Goal: Task Accomplishment & Management: Manage account settings

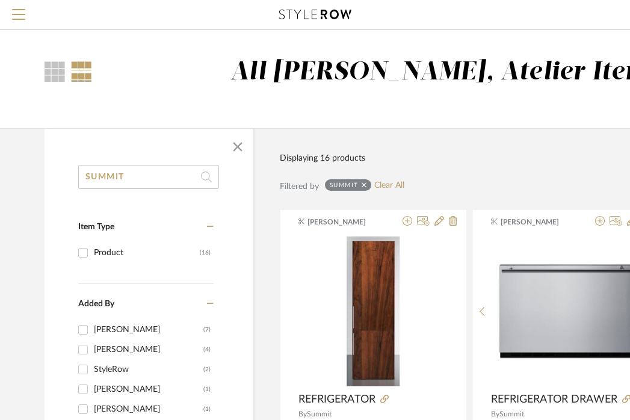
click at [19, 16] on span "Menu" at bounding box center [18, 18] width 13 height 18
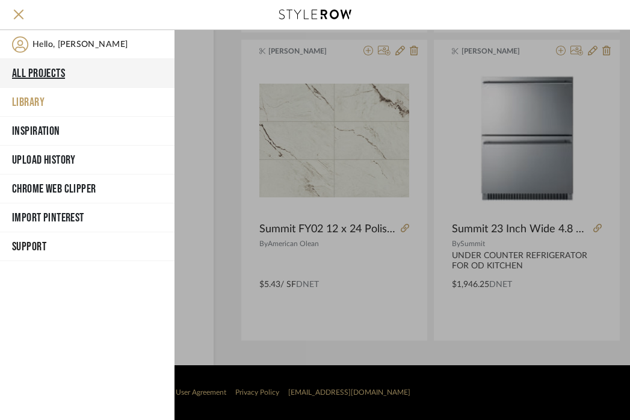
click at [39, 75] on button "All Projects" at bounding box center [87, 73] width 175 height 29
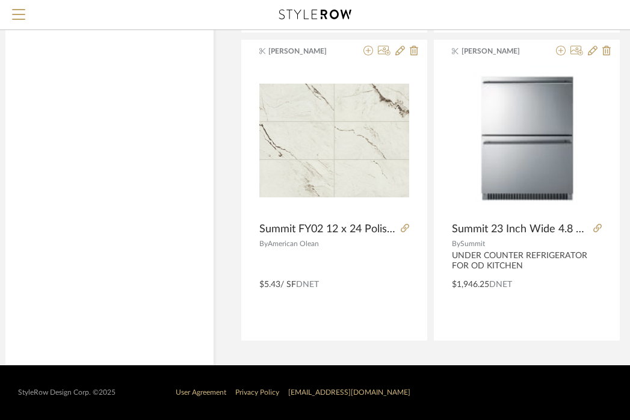
scroll to position [0, 0]
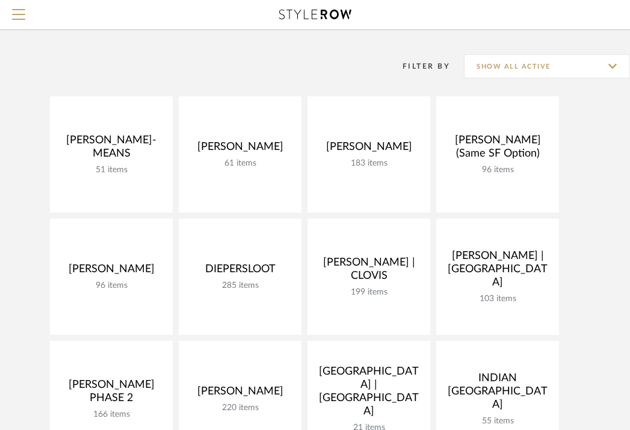
scroll to position [70, 0]
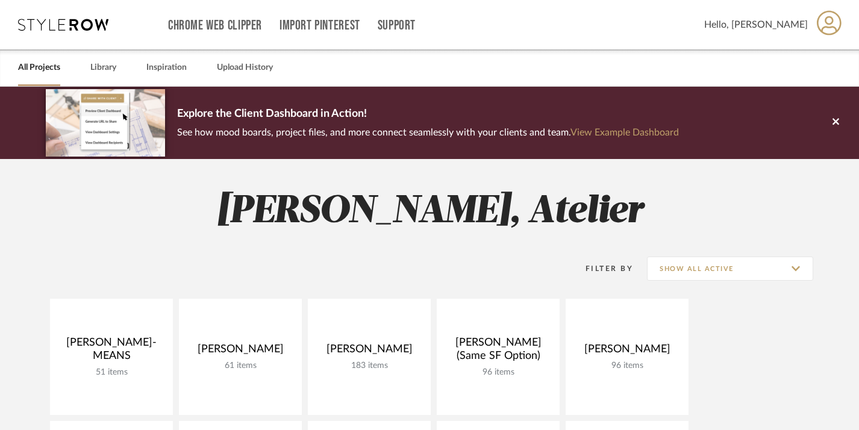
click at [85, 65] on div "All Projects Library Inspiration Upload History" at bounding box center [429, 67] width 859 height 37
click at [104, 66] on link "Library" at bounding box center [103, 68] width 26 height 16
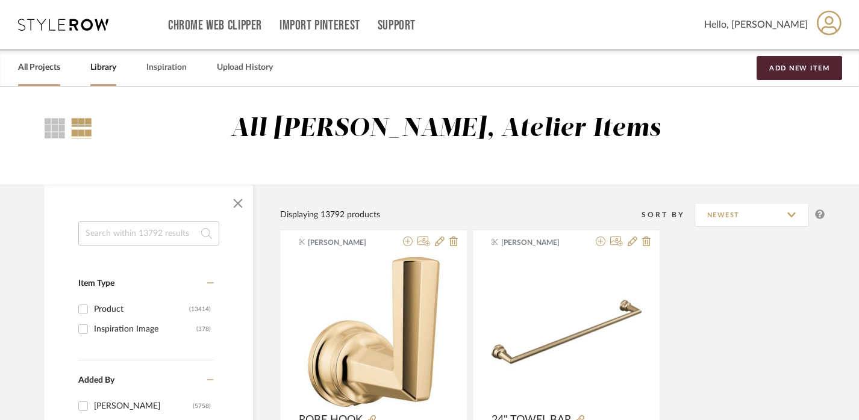
click at [40, 69] on link "All Projects" at bounding box center [39, 68] width 42 height 16
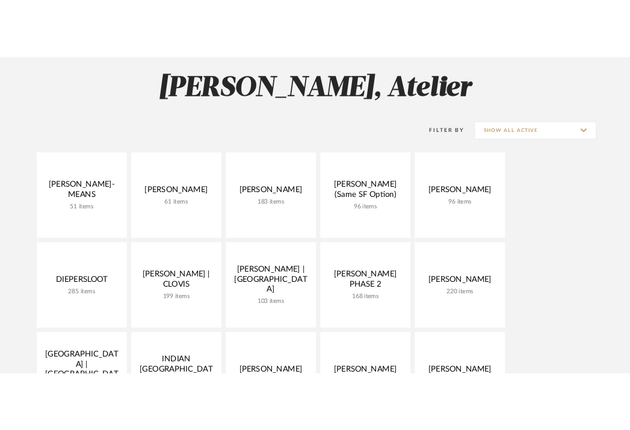
scroll to position [170, 0]
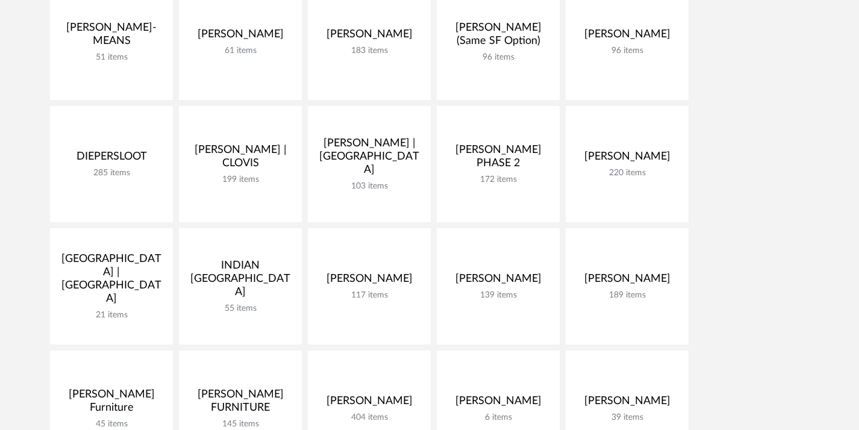
scroll to position [318, 0]
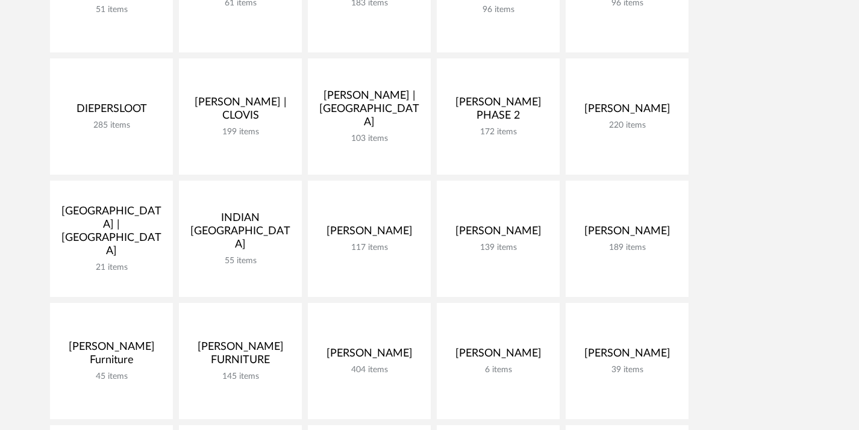
scroll to position [361, 0]
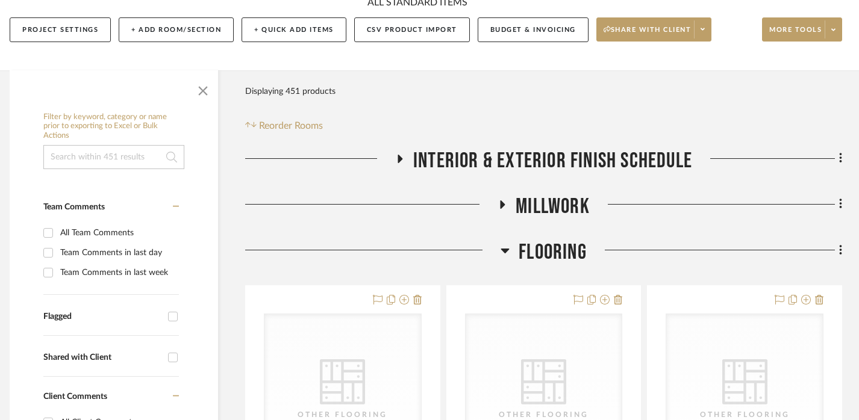
scroll to position [186, 8]
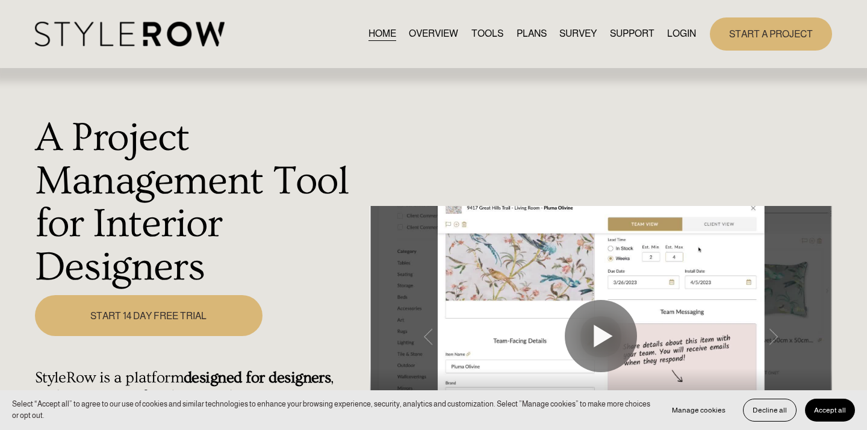
click at [680, 34] on link "LOGIN" at bounding box center [681, 34] width 29 height 16
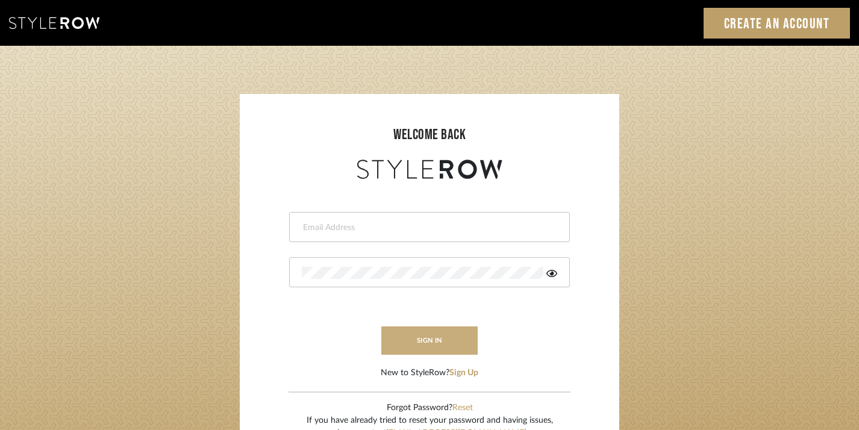
type input "emmakent04@gmail.com"
click at [438, 338] on button "sign in" at bounding box center [429, 340] width 96 height 28
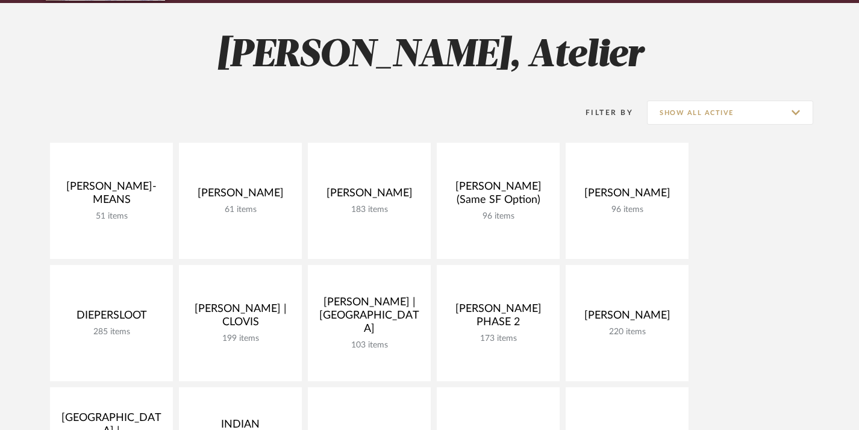
scroll to position [164, 0]
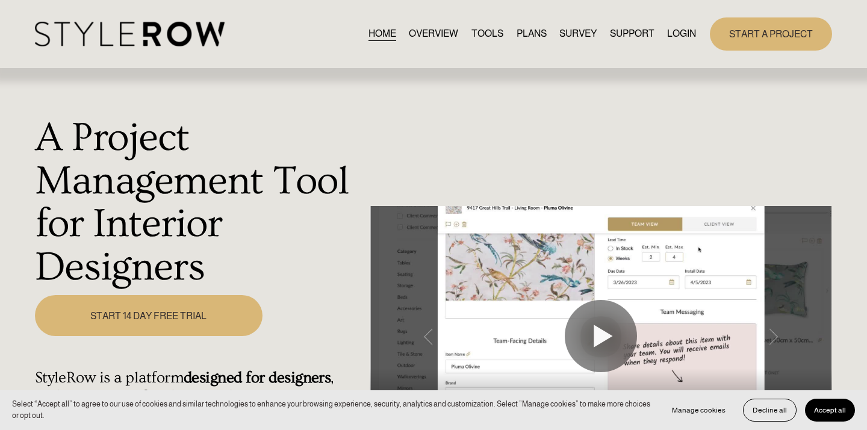
click at [673, 34] on link "LOGIN" at bounding box center [681, 34] width 29 height 16
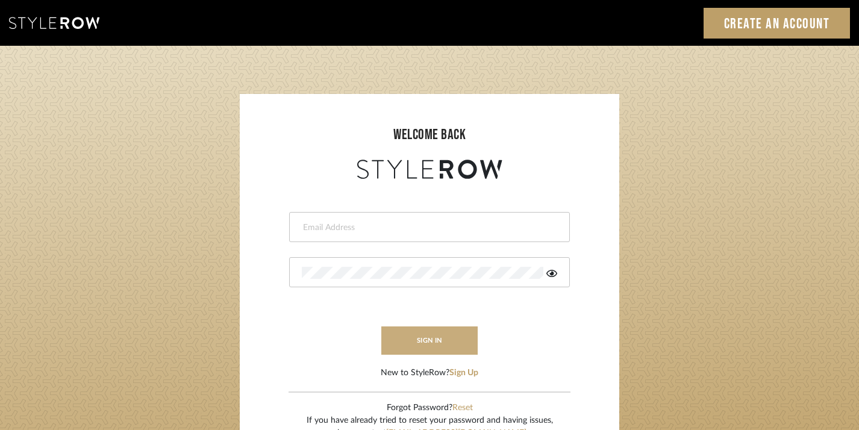
type input "emmakent04@gmail.com"
click at [437, 331] on button "sign in" at bounding box center [429, 340] width 96 height 28
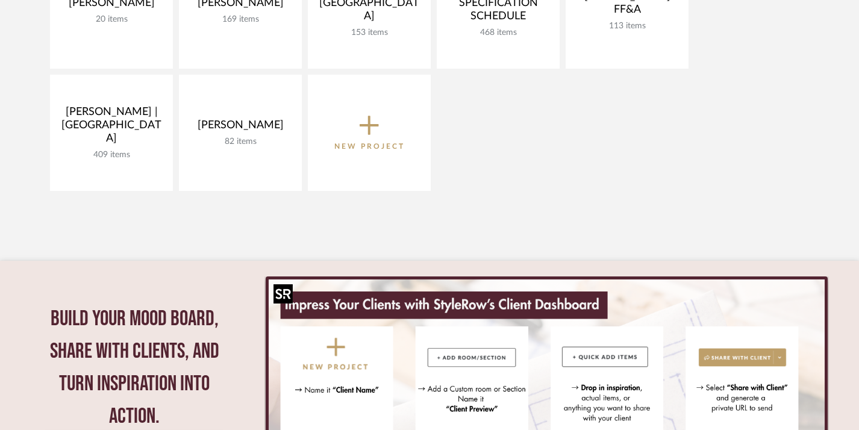
scroll to position [830, 0]
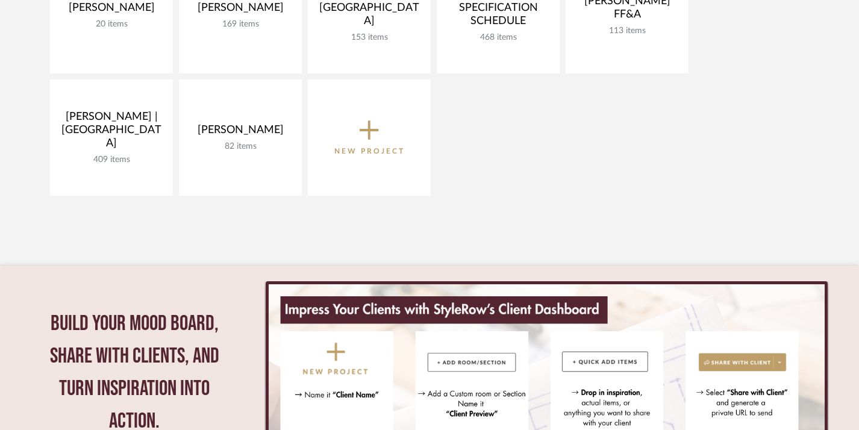
click at [373, 162] on button "New Project" at bounding box center [369, 137] width 123 height 116
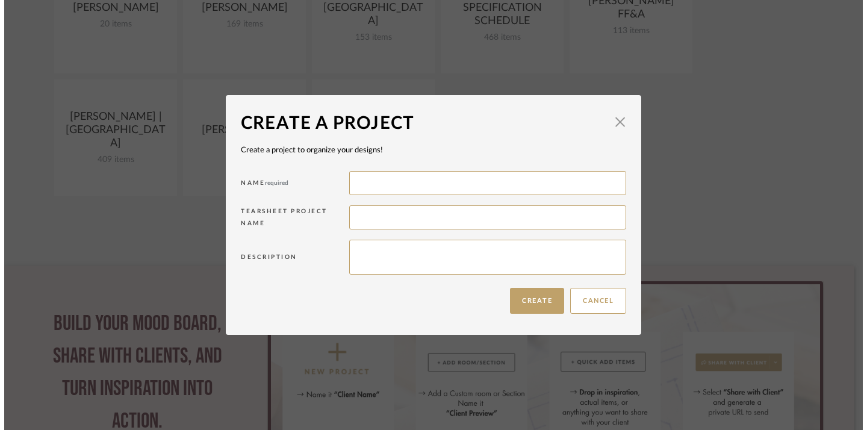
scroll to position [0, 0]
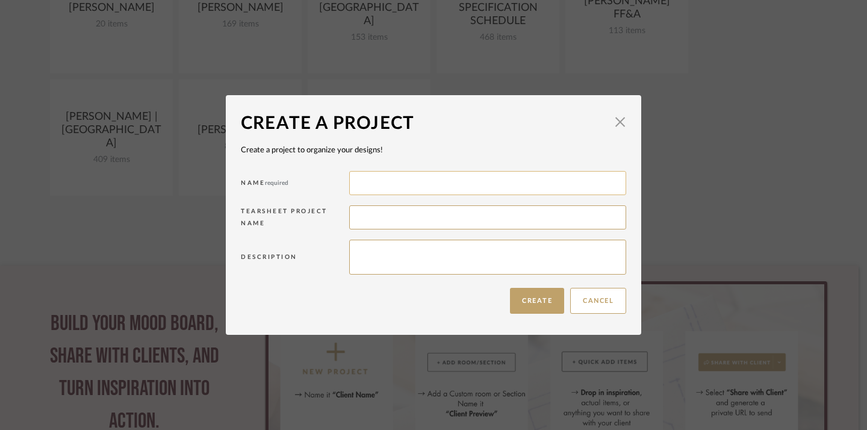
click at [380, 181] on input at bounding box center [487, 183] width 277 height 24
type input "[PERSON_NAME]"
click at [495, 261] on textarea at bounding box center [487, 257] width 277 height 35
type textarea "ART, FURNITURE, AND ACCESSORIES"
click at [530, 297] on button "Create" at bounding box center [537, 301] width 54 height 26
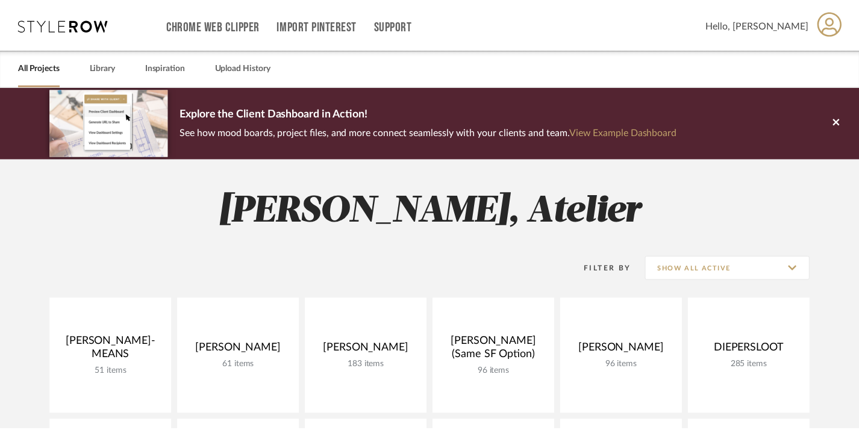
scroll to position [830, 0]
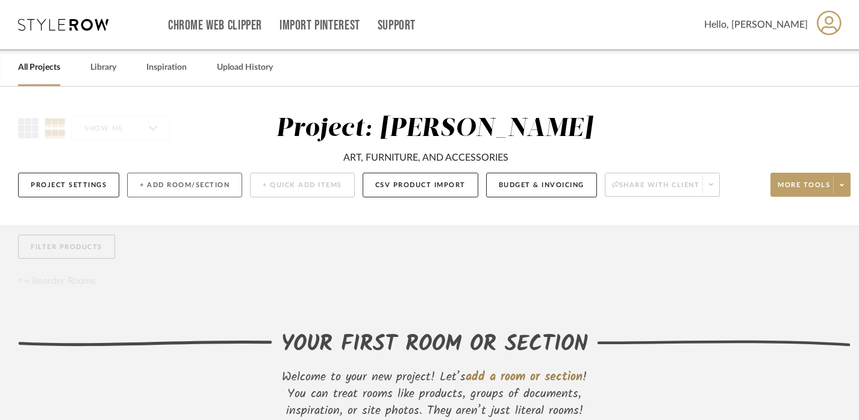
click at [223, 186] on button "+ Add Room/Section" at bounding box center [184, 185] width 115 height 25
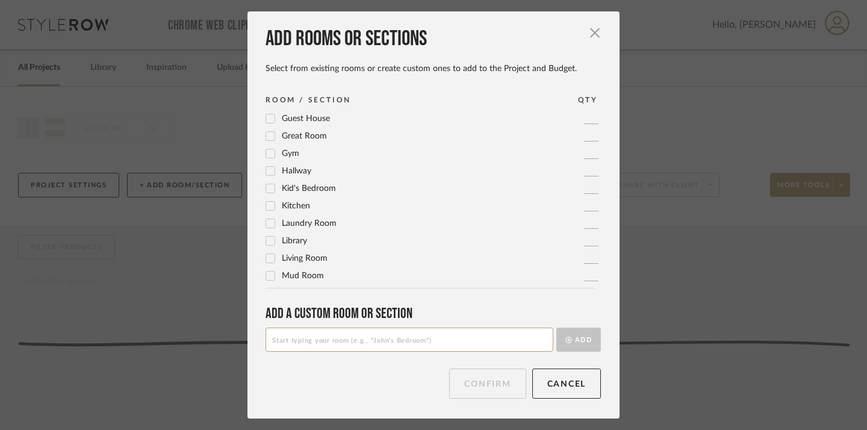
scroll to position [235, 0]
click at [311, 250] on span "Living Room" at bounding box center [305, 251] width 46 height 8
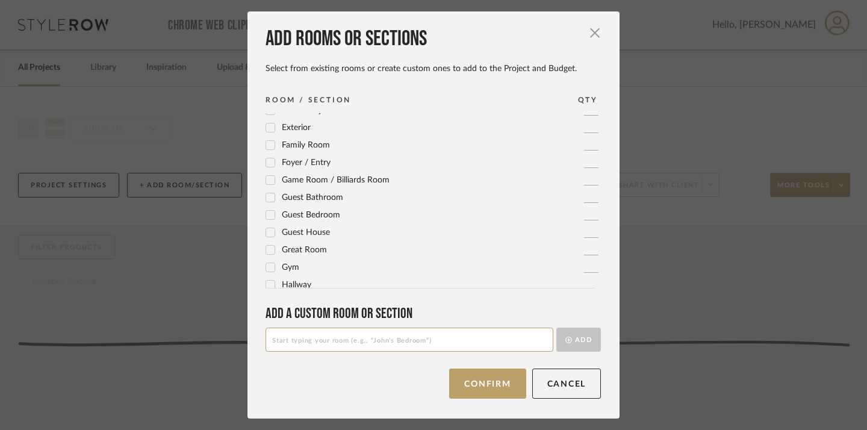
scroll to position [111, 0]
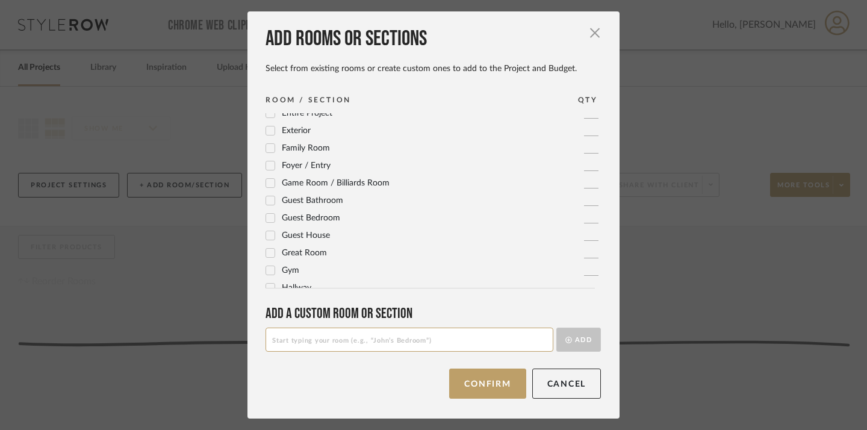
click at [307, 167] on span "Foyer / Entry" at bounding box center [306, 165] width 49 height 8
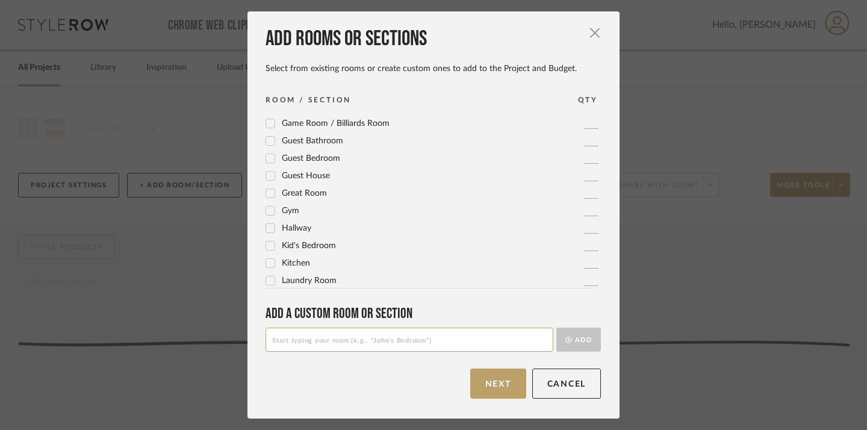
scroll to position [175, 0]
click at [294, 229] on span "Hallway" at bounding box center [297, 224] width 30 height 8
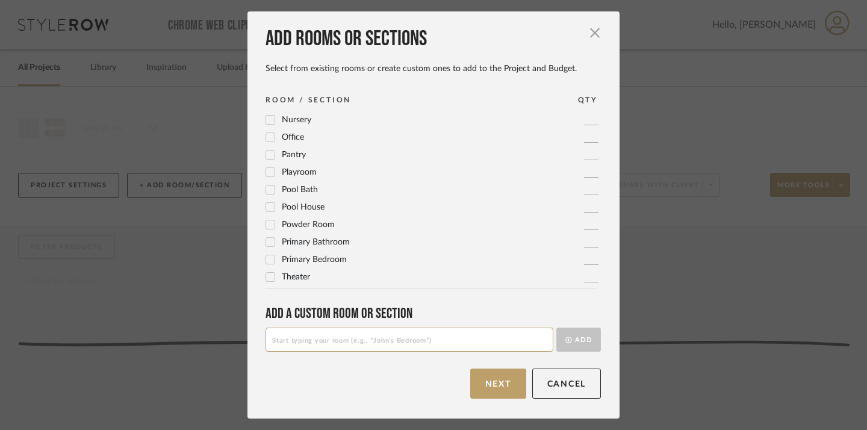
click at [303, 242] on span "Primary Bathroom" at bounding box center [316, 242] width 68 height 8
click at [327, 265] on div "Primary Bedroom" at bounding box center [306, 260] width 81 height 14
click at [325, 258] on span "Primary Bedroom" at bounding box center [314, 259] width 65 height 8
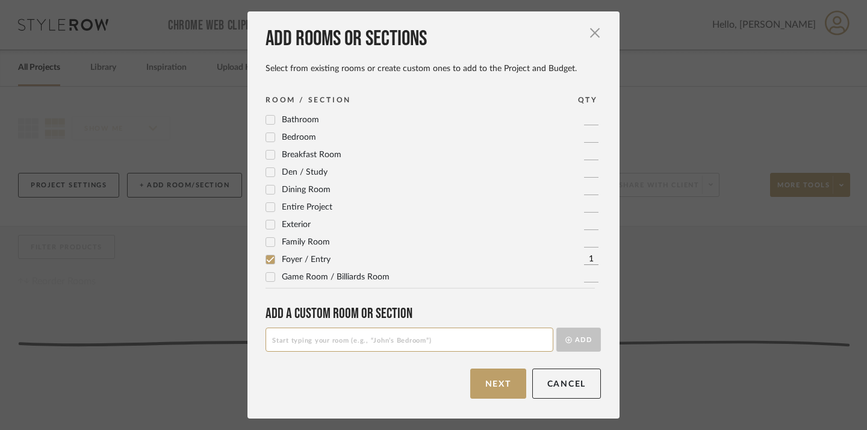
scroll to position [7, 0]
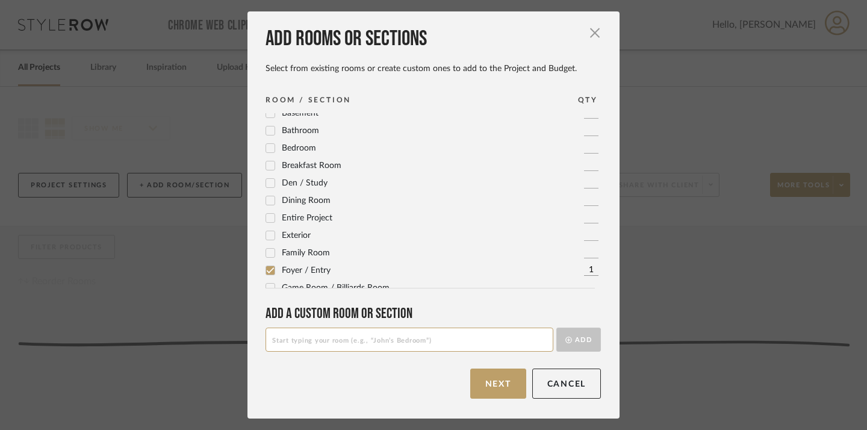
click at [316, 199] on span "Dining Room" at bounding box center [306, 200] width 49 height 8
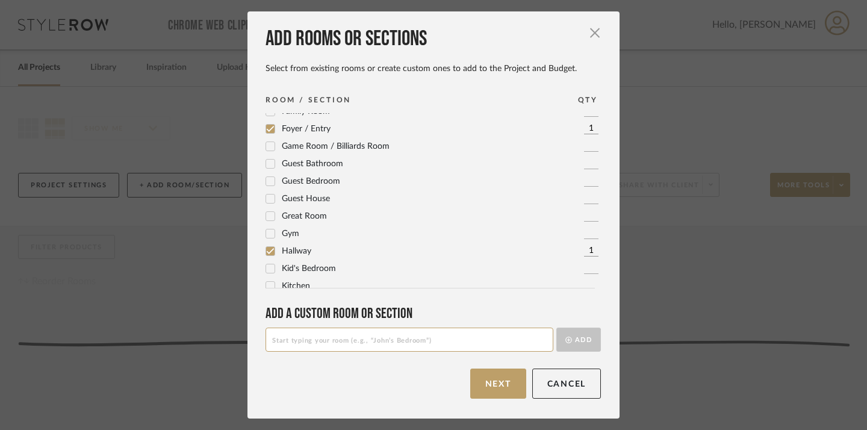
click at [361, 338] on input at bounding box center [410, 340] width 288 height 24
type input "GUEST BEDROOM/OFFICE"
click at [567, 337] on button "Add" at bounding box center [578, 340] width 45 height 24
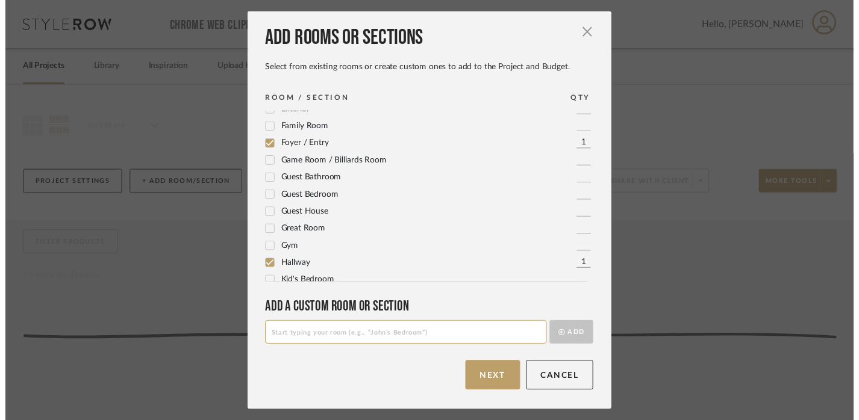
scroll to position [0, 0]
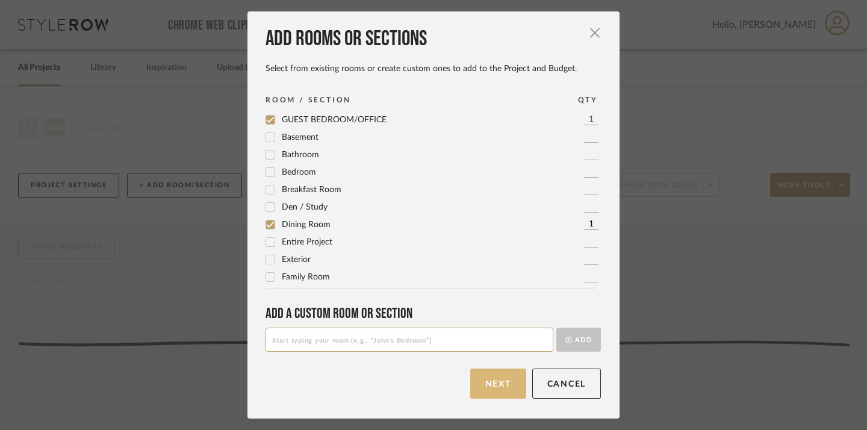
click at [497, 383] on button "Next" at bounding box center [498, 383] width 56 height 30
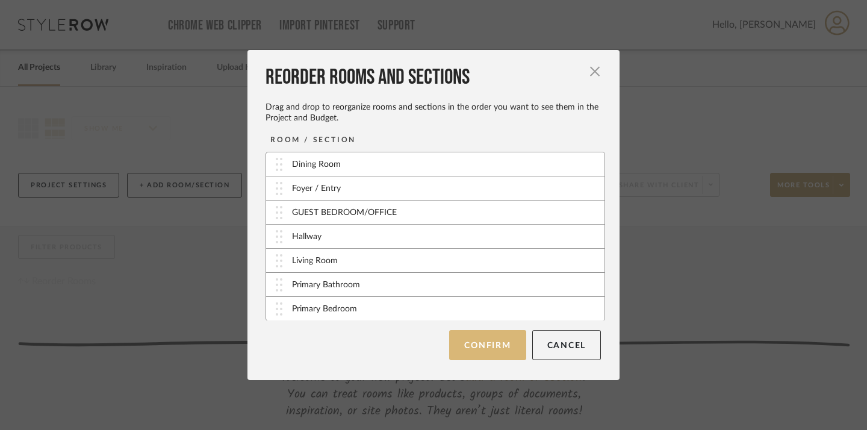
click at [479, 345] on button "Confirm" at bounding box center [487, 345] width 76 height 30
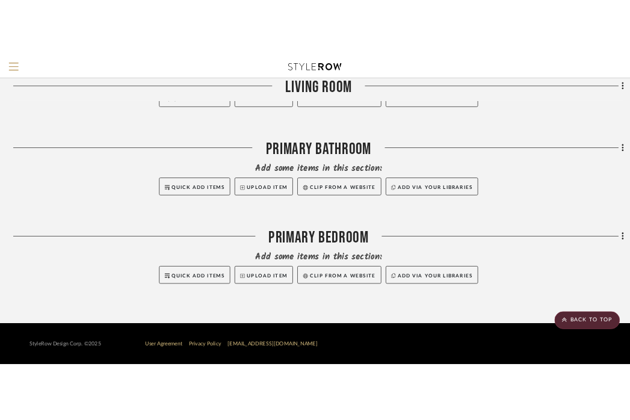
scroll to position [914, 0]
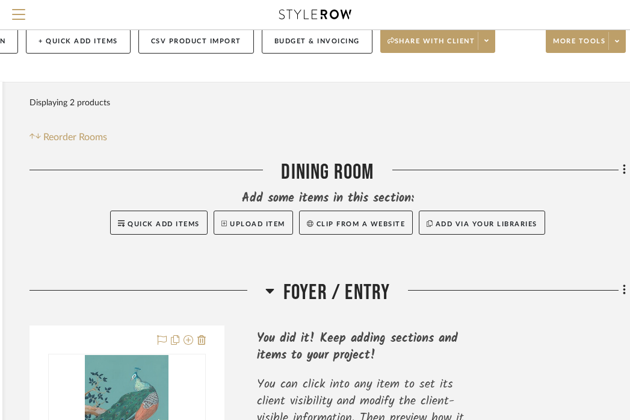
scroll to position [98, 224]
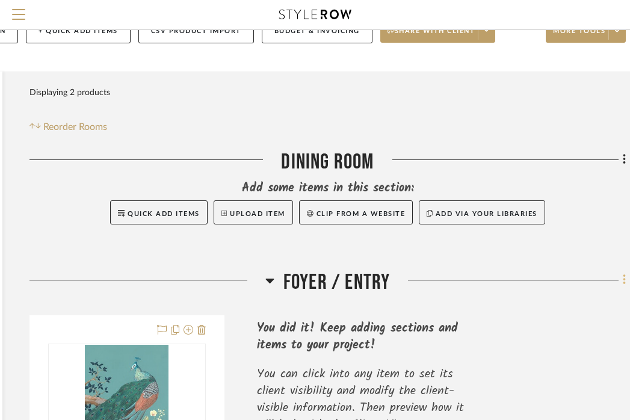
click at [623, 279] on icon at bounding box center [625, 279] width 4 height 13
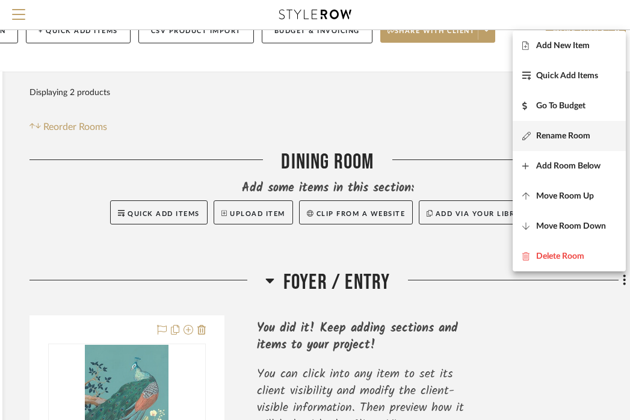
click at [570, 138] on span "Rename Room" at bounding box center [563, 136] width 54 height 10
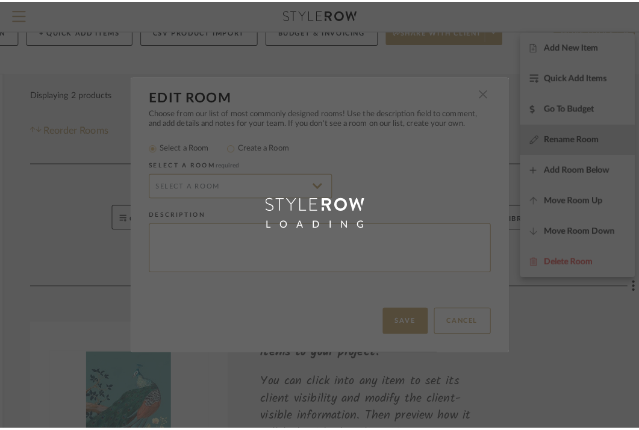
scroll to position [0, 0]
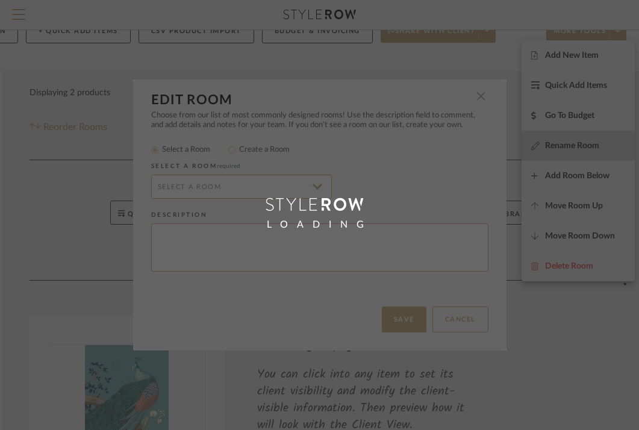
type input "Foyer / Entry"
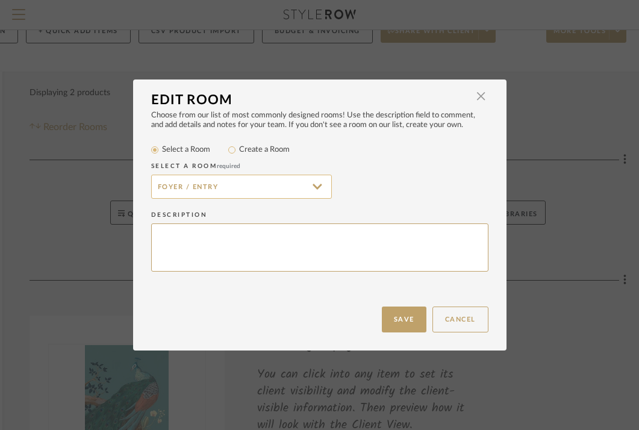
click at [197, 186] on input "Foyer / Entry" at bounding box center [241, 187] width 181 height 24
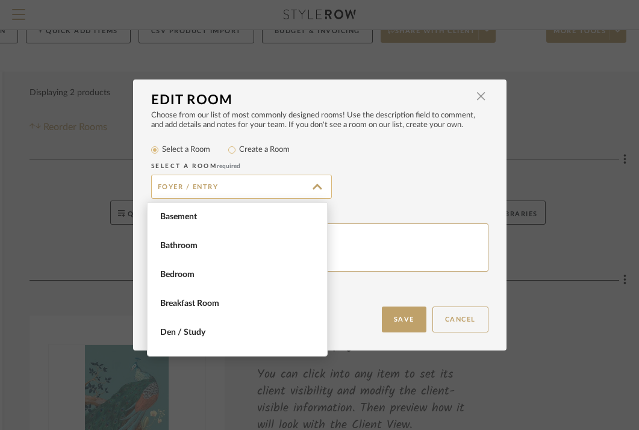
scroll to position [260, 0]
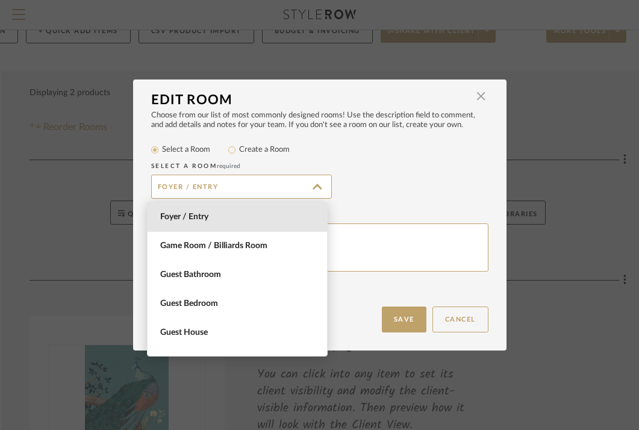
click at [249, 154] on label "Create a Room" at bounding box center [264, 150] width 51 height 12
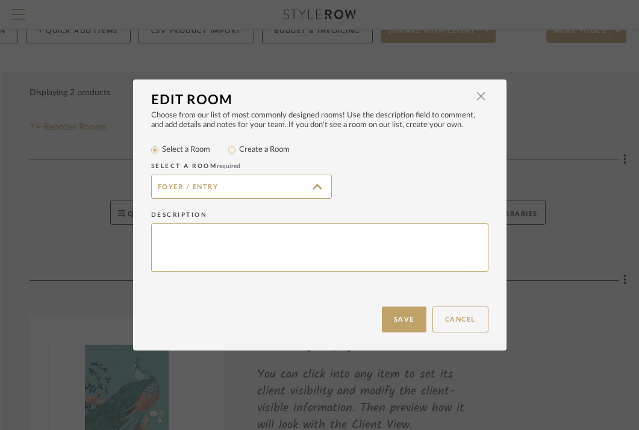
click at [239, 154] on input "Create a Room" at bounding box center [232, 150] width 14 height 14
radio input "true"
drag, startPoint x: 185, startPoint y: 182, endPoint x: 153, endPoint y: 184, distance: 32.0
click at [153, 184] on input "Foyer / Entry" at bounding box center [241, 187] width 181 height 24
drag, startPoint x: 151, startPoint y: 184, endPoint x: 182, endPoint y: 184, distance: 31.3
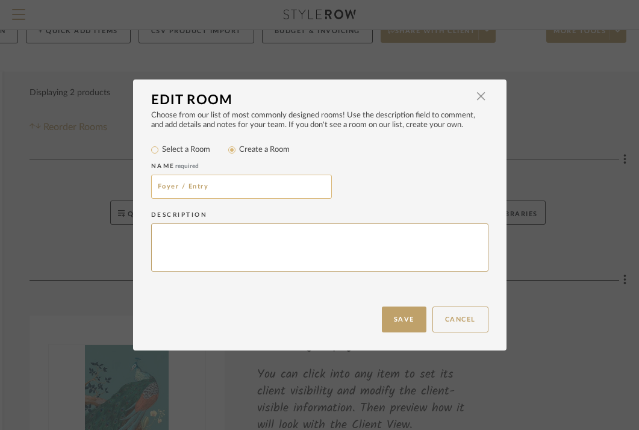
click at [182, 184] on input "Foyer / Entry" at bounding box center [241, 187] width 181 height 24
type input "Entry"
click at [393, 324] on button "Save" at bounding box center [404, 319] width 45 height 26
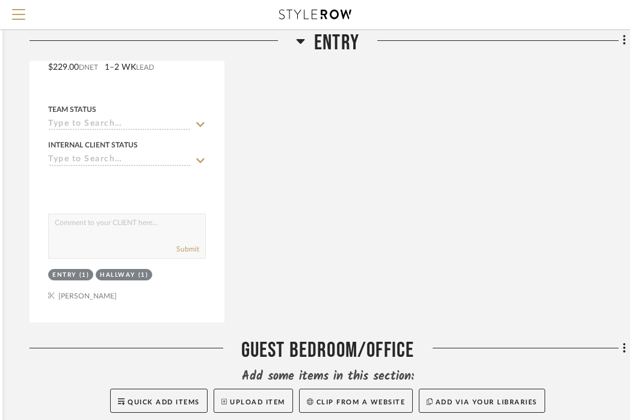
scroll to position [777, 224]
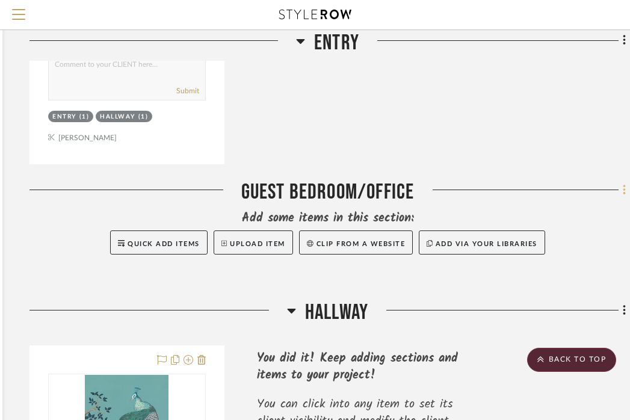
click at [623, 187] on icon at bounding box center [625, 190] width 4 height 13
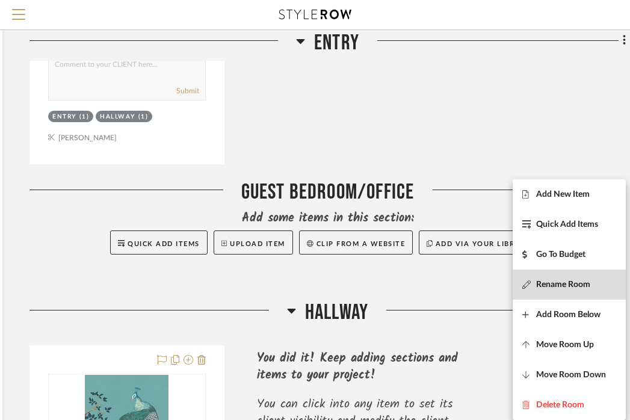
click at [562, 284] on span "Rename Room" at bounding box center [563, 285] width 54 height 10
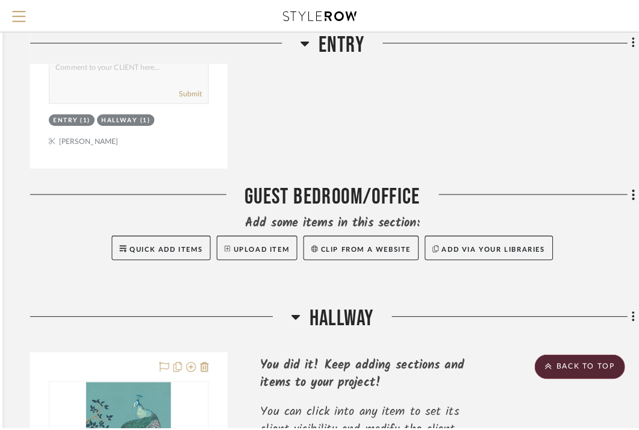
scroll to position [0, 0]
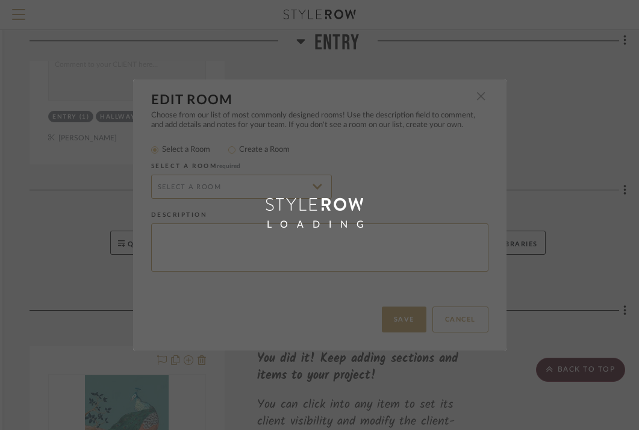
radio input "false"
radio input "true"
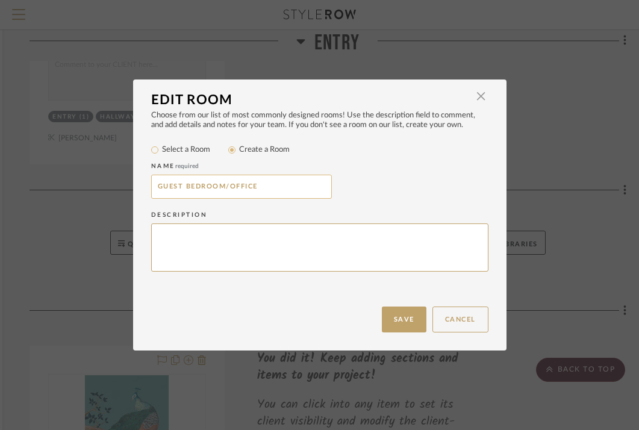
click at [270, 187] on input "GUEST BEDROOM/OFFICE" at bounding box center [241, 187] width 181 height 24
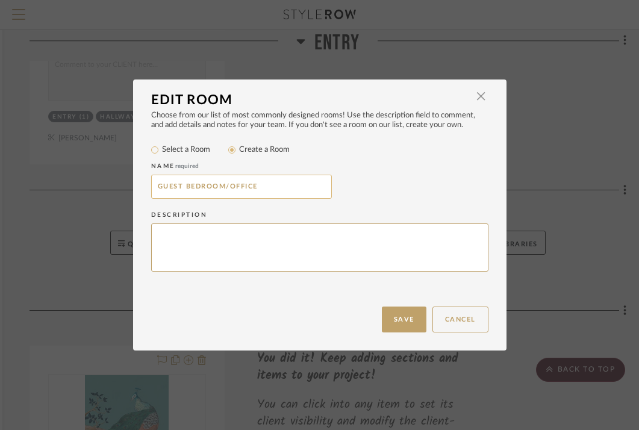
click at [270, 187] on input "GUEST BEDROOM/OFFICE" at bounding box center [241, 187] width 181 height 24
type input "g"
click at [214, 190] on input "Guest Bedroom/Office" at bounding box center [241, 187] width 181 height 24
click at [211, 185] on input "Guest Bedroom/ Office" at bounding box center [241, 187] width 181 height 24
click at [274, 193] on input "Guest Bedroom / Office" at bounding box center [241, 187] width 181 height 24
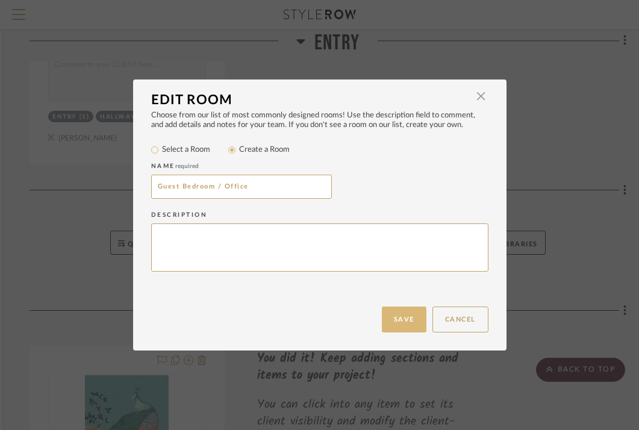
type input "Guest Bedroom / Office"
click at [389, 324] on button "Save" at bounding box center [404, 319] width 45 height 26
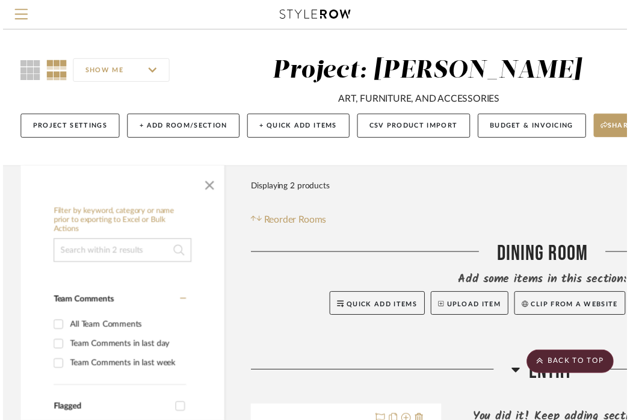
scroll to position [777, 224]
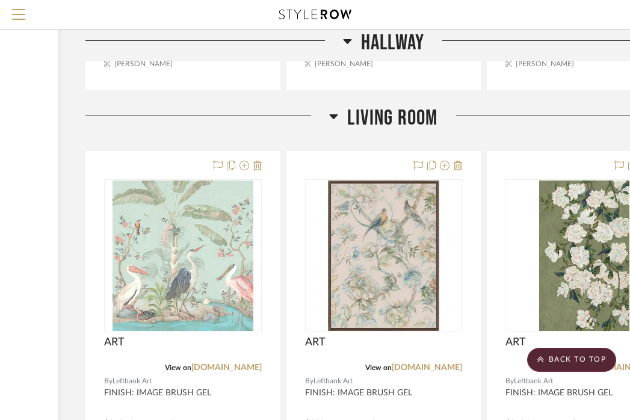
scroll to position [2043, 168]
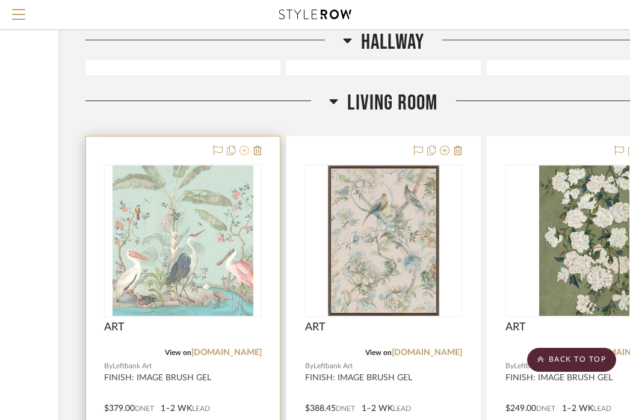
click at [240, 150] on icon at bounding box center [245, 151] width 10 height 10
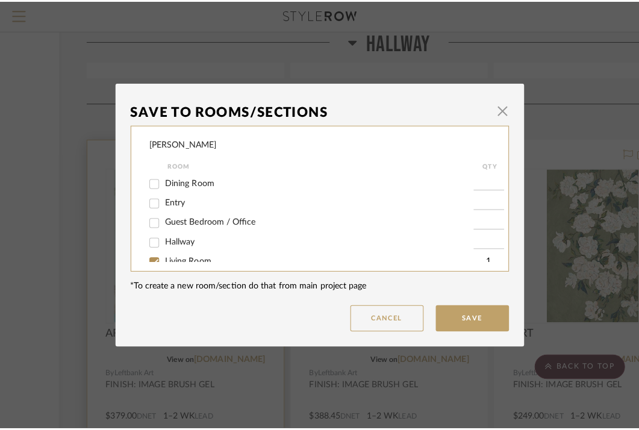
scroll to position [0, 0]
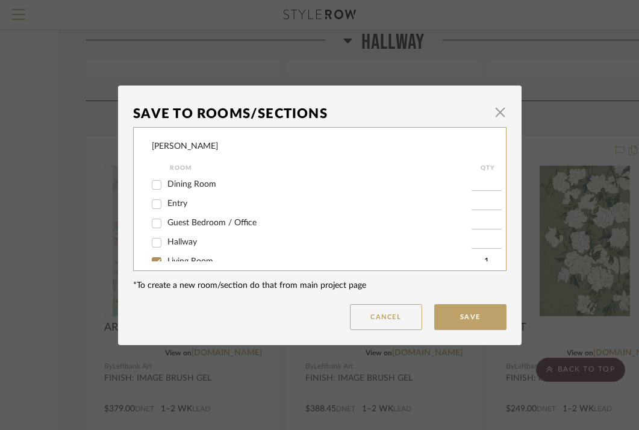
click at [181, 190] on div "Dining Room" at bounding box center [312, 184] width 320 height 19
click at [181, 185] on span "Dining Room" at bounding box center [191, 184] width 49 height 8
click at [166, 185] on input "Dining Room" at bounding box center [156, 184] width 19 height 19
checkbox input "true"
type input "1"
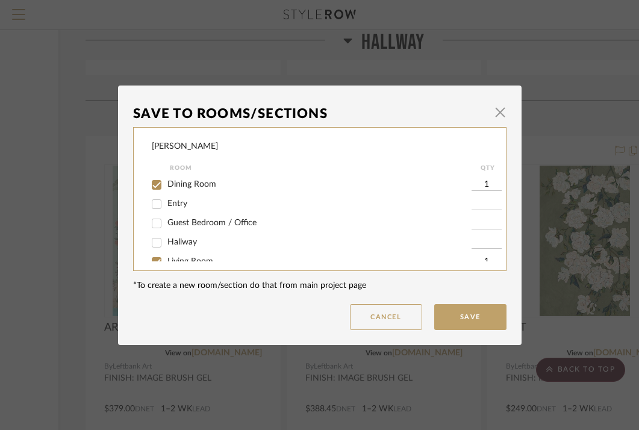
scroll to position [38, 0]
click at [181, 227] on span "Living Room" at bounding box center [190, 223] width 46 height 8
click at [166, 227] on input "Living Room" at bounding box center [156, 223] width 19 height 19
checkbox input "false"
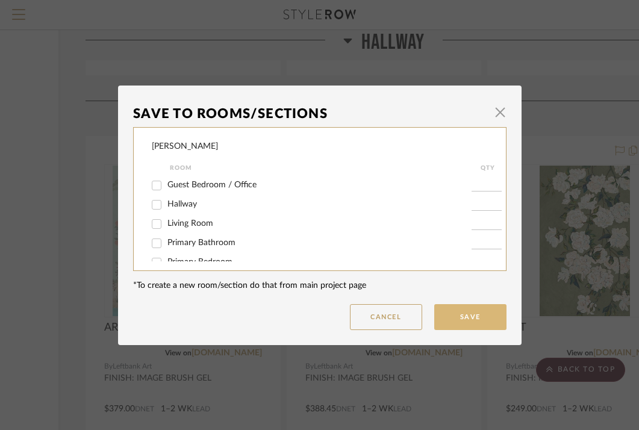
click at [486, 311] on button "Save" at bounding box center [470, 317] width 72 height 26
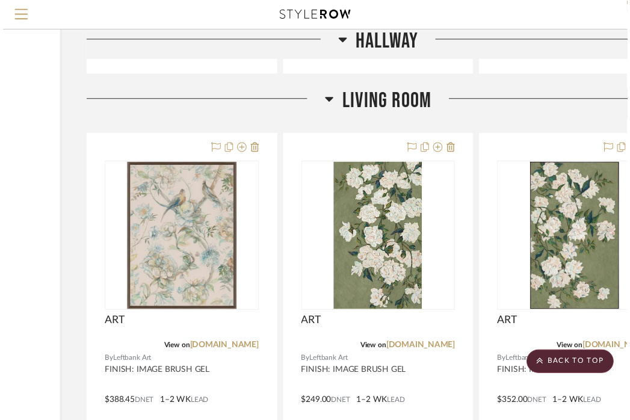
scroll to position [2043, 168]
